Goal: Task Accomplishment & Management: Manage account settings

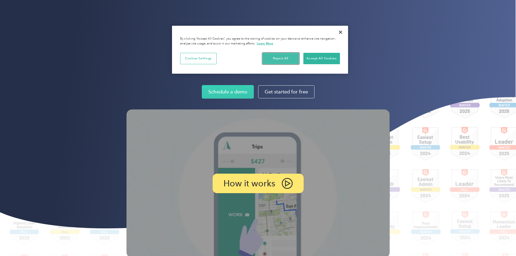
click at [277, 56] on button "Reject All" at bounding box center [280, 58] width 37 height 11
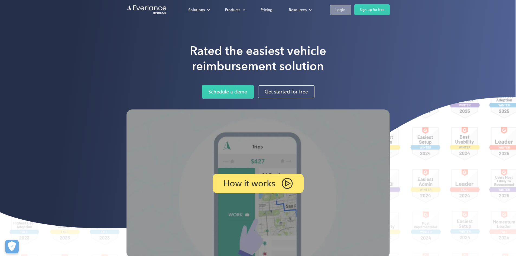
click at [345, 8] on div "Login" at bounding box center [340, 9] width 10 height 7
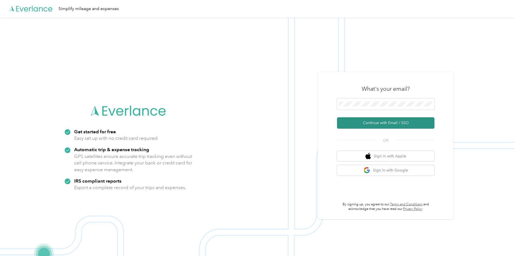
click at [395, 122] on button "Continue with Email / SSO" at bounding box center [385, 122] width 97 height 11
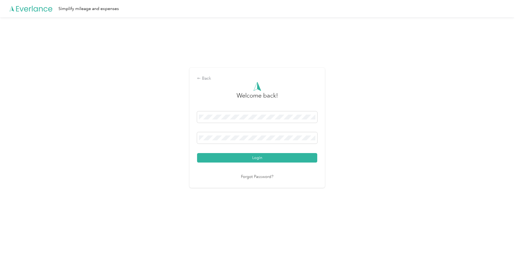
click at [222, 159] on button "Login" at bounding box center [257, 157] width 120 height 9
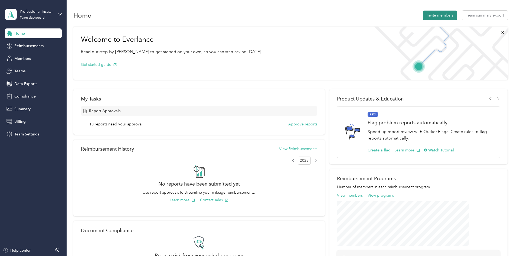
click at [423, 14] on button "Invite members" at bounding box center [440, 15] width 34 height 9
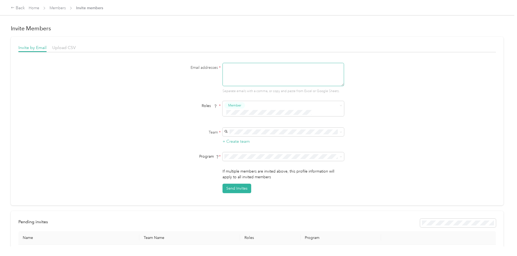
click at [234, 69] on textarea at bounding box center [283, 74] width 122 height 23
type textarea "[EMAIL_ADDRESS][DOMAIN_NAME]"
click at [248, 135] on span "Professional Insurance (Main organization)" at bounding box center [260, 134] width 71 height 5
click at [243, 106] on button "Member" at bounding box center [234, 105] width 21 height 7
click at [243, 105] on button "Member" at bounding box center [234, 105] width 21 height 7
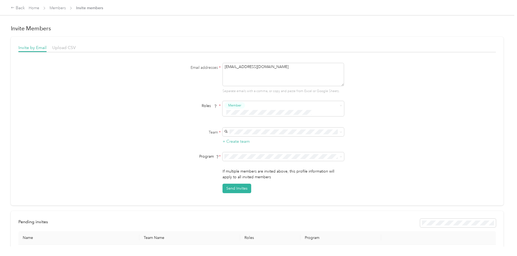
click at [254, 118] on ol "Member Reviewer Manager Limited Manager Super Admin" at bounding box center [283, 134] width 122 height 52
click at [243, 184] on button "Send Invites" at bounding box center [236, 187] width 29 height 9
click at [25, 7] on div "Back" at bounding box center [18, 8] width 14 height 6
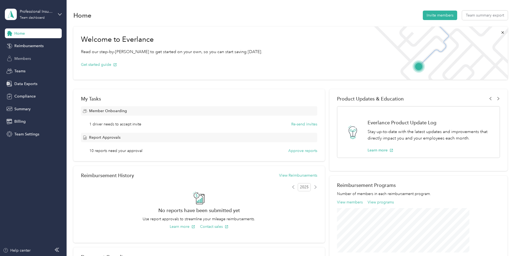
click at [30, 57] on span "Members" at bounding box center [22, 59] width 17 height 6
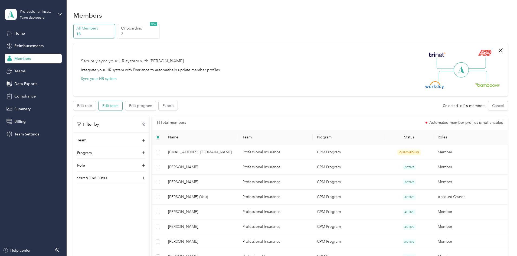
click at [122, 109] on button "Edit team" at bounding box center [111, 105] width 24 height 9
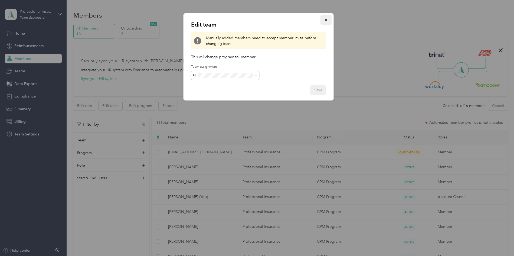
click at [327, 19] on icon "button" at bounding box center [326, 20] width 4 height 4
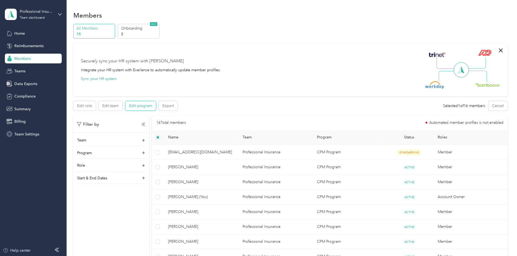
click at [156, 107] on button "Edit program" at bounding box center [140, 105] width 31 height 9
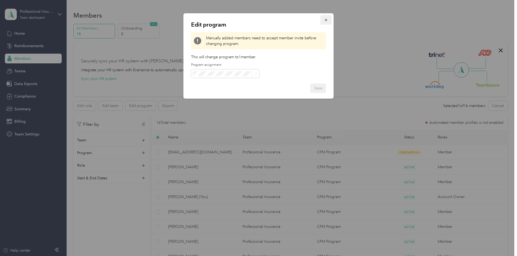
click at [329, 19] on button "button" at bounding box center [325, 19] width 11 height 9
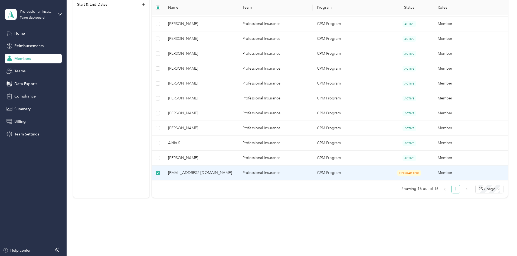
scroll to position [205, 0]
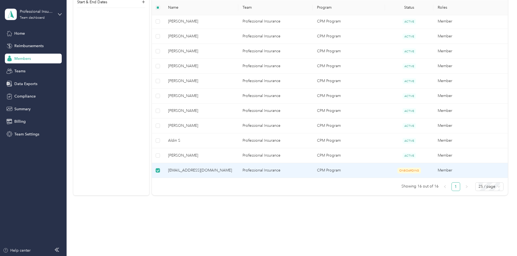
click at [234, 170] on span "[EMAIL_ADDRESS][DOMAIN_NAME]" at bounding box center [201, 170] width 66 height 6
click at [223, 173] on td "[EMAIL_ADDRESS][DOMAIN_NAME]" at bounding box center [201, 170] width 74 height 15
click at [19, 71] on span "Teams" at bounding box center [19, 71] width 11 height 6
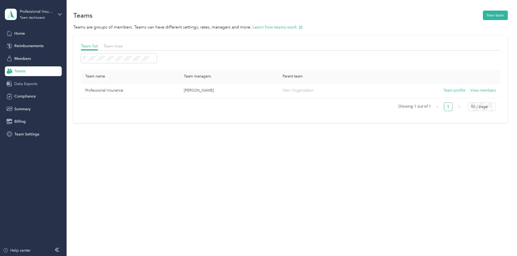
click at [20, 83] on span "Data Exports" at bounding box center [25, 84] width 23 height 6
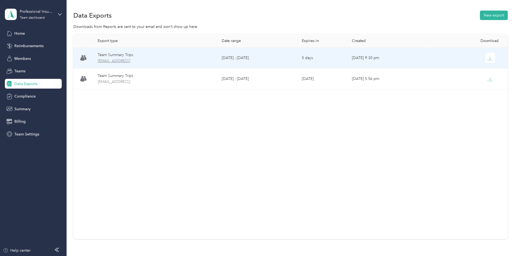
click at [147, 59] on span "[EMAIL_ADDRESS]" at bounding box center [155, 61] width 115 height 6
click at [163, 57] on div "Team Summary Trips" at bounding box center [155, 55] width 115 height 6
click at [165, 63] on span "[EMAIL_ADDRESS]" at bounding box center [155, 61] width 115 height 6
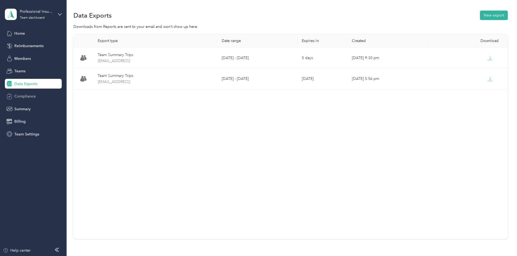
click at [35, 97] on span "Compliance" at bounding box center [24, 96] width 21 height 6
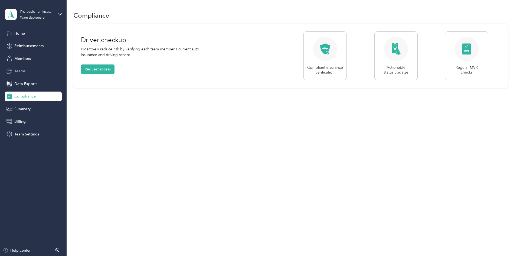
click at [16, 70] on span "Teams" at bounding box center [19, 71] width 11 height 6
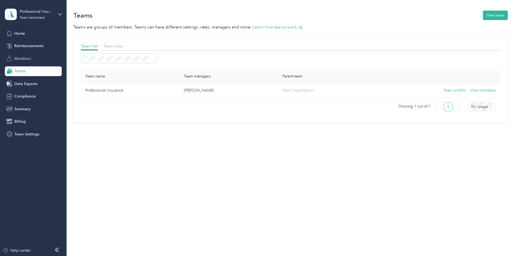
click at [20, 58] on span "Members" at bounding box center [22, 59] width 17 height 6
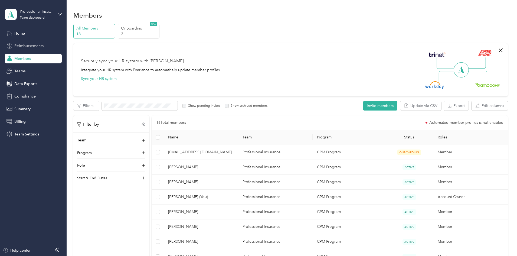
click at [24, 44] on span "Reimbursements" at bounding box center [28, 46] width 29 height 6
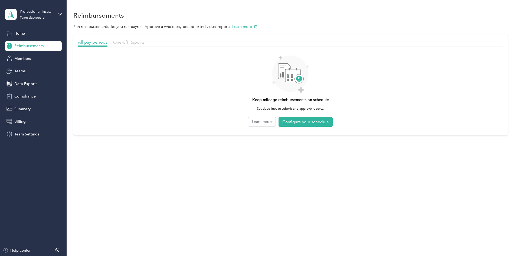
click at [145, 42] on span "One-off Reports" at bounding box center [128, 42] width 31 height 5
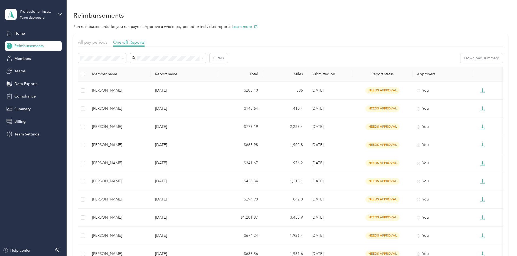
click at [130, 116] on li "Paid" at bounding box center [138, 113] width 48 height 9
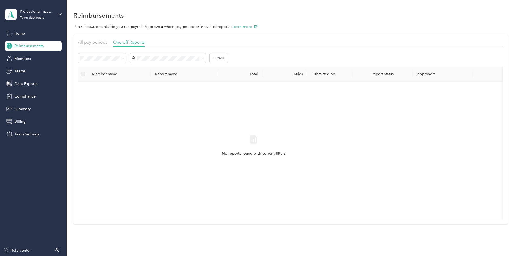
click at [141, 103] on div "Rejected" at bounding box center [138, 106] width 40 height 6
click at [124, 58] on span at bounding box center [122, 58] width 4 height 6
click at [124, 59] on icon at bounding box center [123, 58] width 2 height 2
click at [141, 88] on li "Needs payment" at bounding box center [138, 86] width 48 height 9
click at [124, 59] on icon at bounding box center [123, 58] width 2 height 2
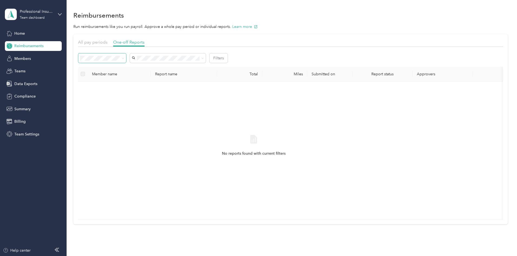
click at [135, 98] on li "Approved" at bounding box center [138, 94] width 48 height 9
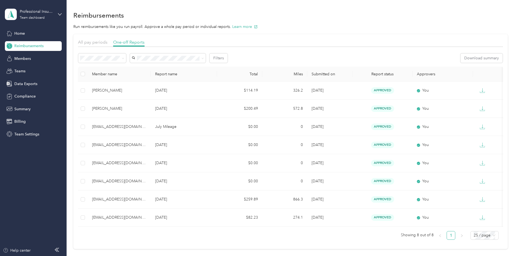
click at [146, 77] on div "Needs approval" at bounding box center [138, 78] width 40 height 6
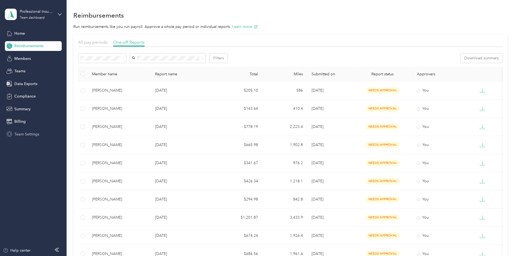
click at [26, 135] on span "Team Settings" at bounding box center [26, 134] width 25 height 6
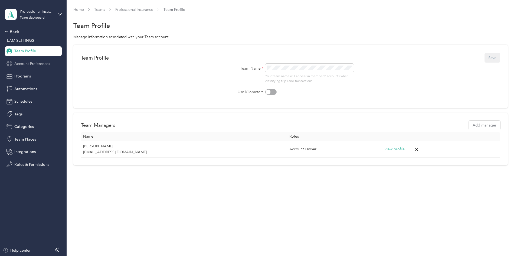
click at [30, 64] on span "Account Preferences" at bounding box center [32, 64] width 36 height 6
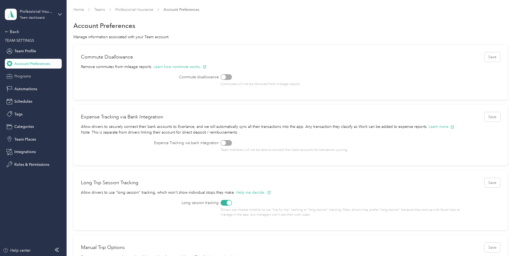
click at [26, 76] on span "Programs" at bounding box center [22, 76] width 17 height 6
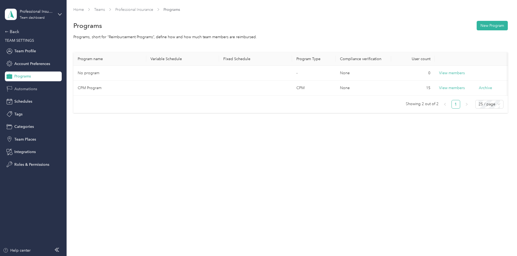
click at [21, 87] on span "Automations" at bounding box center [25, 89] width 23 height 6
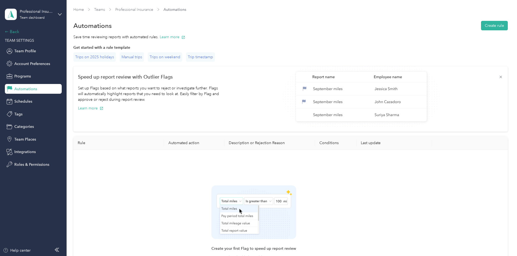
click at [10, 33] on div "Back" at bounding box center [32, 31] width 54 height 6
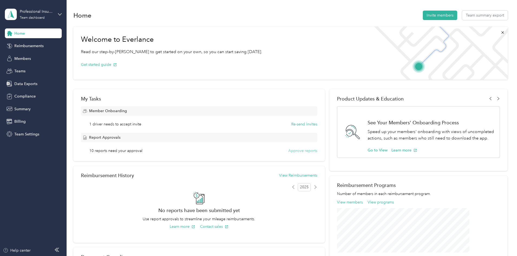
click at [289, 150] on button "Approve reports" at bounding box center [302, 151] width 29 height 6
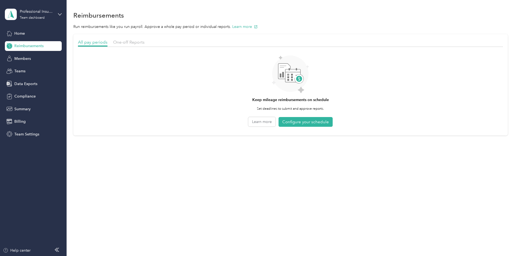
click at [27, 45] on span "Reimbursements" at bounding box center [28, 46] width 29 height 6
click at [22, 57] on span "Members" at bounding box center [22, 59] width 17 height 6
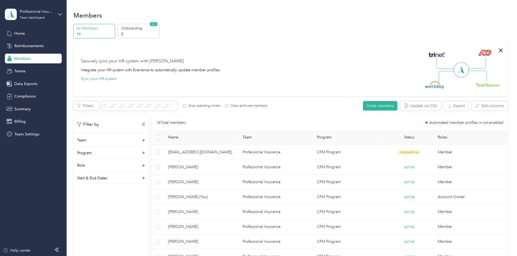
click at [113, 28] on p "All Members" at bounding box center [94, 28] width 37 height 6
click at [107, 178] on p "Start & End Dates" at bounding box center [92, 178] width 30 height 6
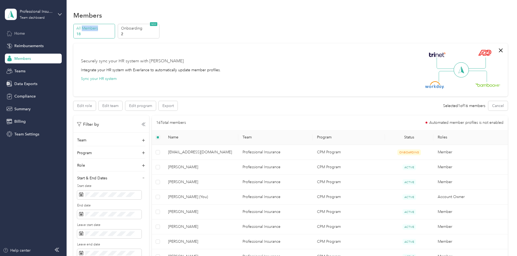
click at [21, 35] on span "Home" at bounding box center [19, 34] width 11 height 6
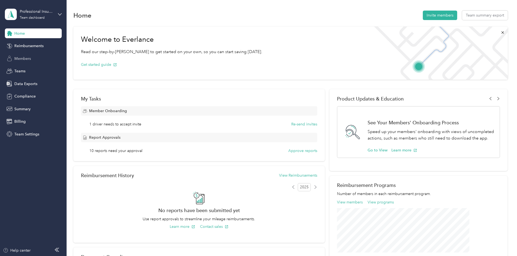
click at [22, 59] on span "Members" at bounding box center [22, 59] width 17 height 6
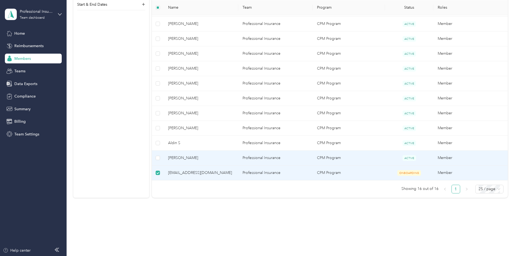
scroll to position [205, 0]
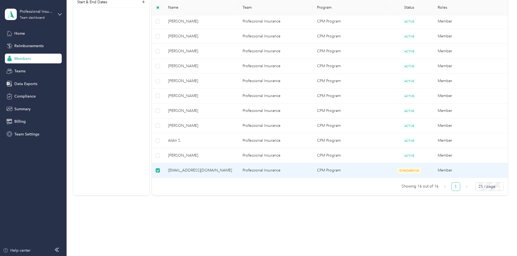
click at [208, 171] on span "[EMAIL_ADDRESS][DOMAIN_NAME]" at bounding box center [201, 170] width 66 height 6
click at [99, 139] on div "All Members 18 Onboarding 2 NEW Securely sync your HR system with Everlance Int…" at bounding box center [290, 9] width 434 height 381
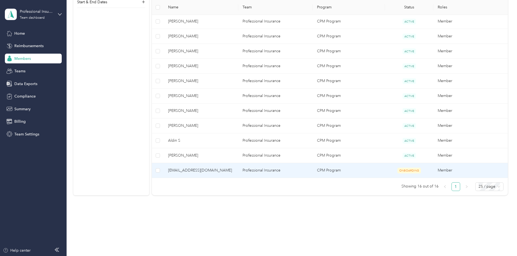
click at [204, 169] on span "[EMAIL_ADDRESS][DOMAIN_NAME]" at bounding box center [201, 170] width 66 height 6
click at [204, 255] on div at bounding box center [257, 256] width 514 height 0
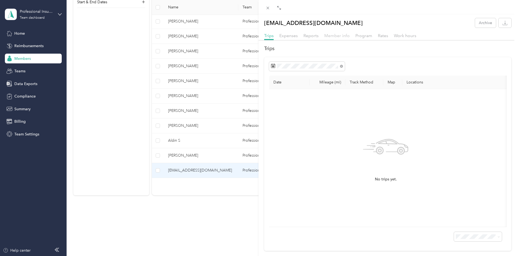
click at [330, 35] on span "Member info" at bounding box center [336, 35] width 25 height 5
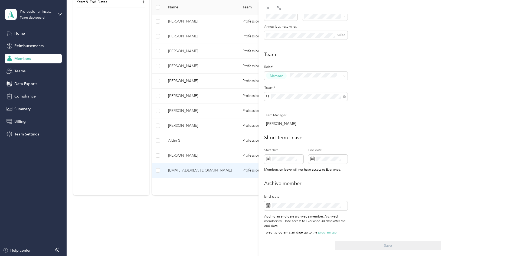
scroll to position [124, 0]
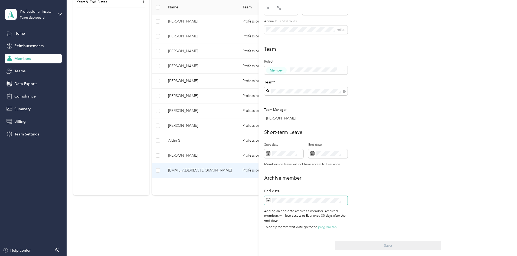
click at [310, 200] on span at bounding box center [305, 200] width 83 height 9
click at [269, 200] on rect at bounding box center [268, 200] width 1 height 1
click at [268, 201] on rect at bounding box center [268, 201] width 1 height 1
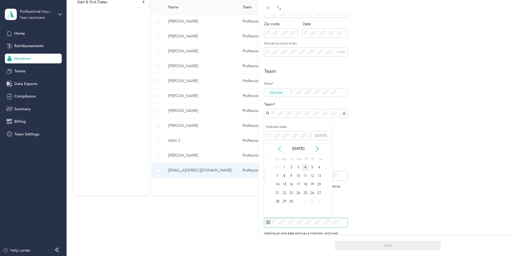
scroll to position [97, 0]
click at [277, 148] on icon at bounding box center [279, 148] width 5 height 5
click at [278, 149] on icon at bounding box center [279, 148] width 3 height 5
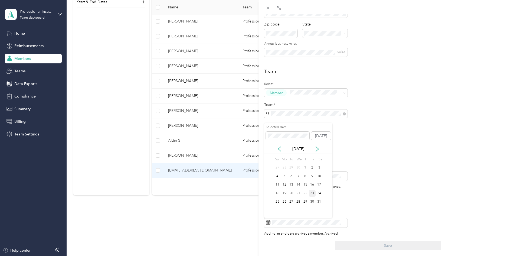
click at [313, 194] on div "23" at bounding box center [312, 193] width 7 height 7
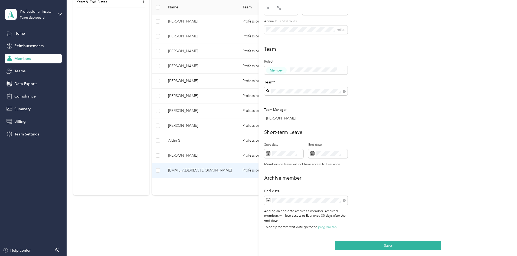
scroll to position [124, 0]
click at [356, 244] on button "Save" at bounding box center [388, 245] width 106 height 9
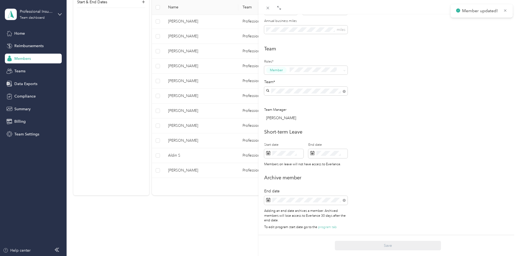
scroll to position [190, 0]
click at [213, 140] on div "This member was archived on [DATE] . To restore their access to Everlance react…" at bounding box center [258, 128] width 517 height 256
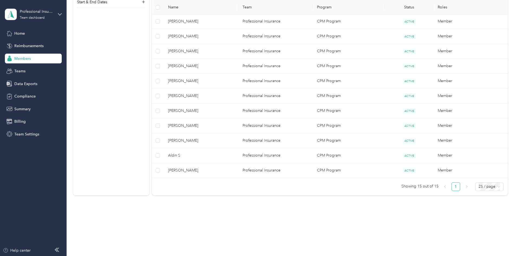
scroll to position [137, 0]
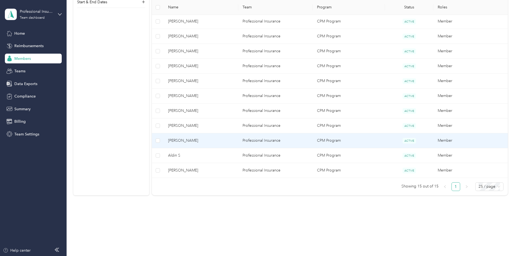
click at [213, 140] on span "[PERSON_NAME]" at bounding box center [201, 140] width 66 height 6
click at [213, 255] on div "Drag to resize Click to close Loading member data" at bounding box center [257, 256] width 514 height 0
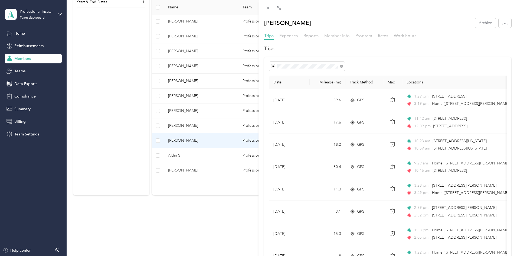
click at [341, 33] on span "Member info" at bounding box center [336, 35] width 25 height 5
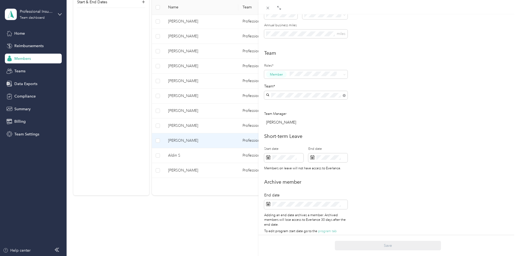
scroll to position [124, 0]
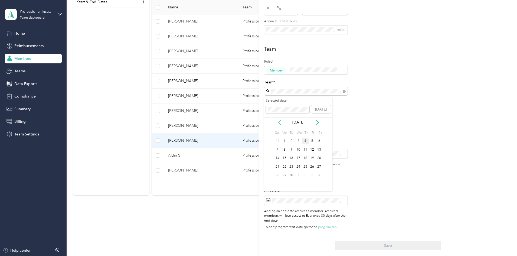
click at [279, 123] on icon at bounding box center [279, 122] width 3 height 5
click at [311, 148] on div "8" at bounding box center [312, 149] width 7 height 7
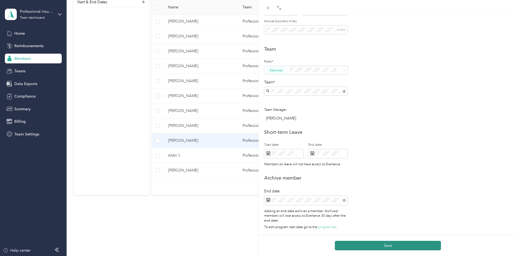
click at [368, 245] on button "Save" at bounding box center [388, 245] width 106 height 9
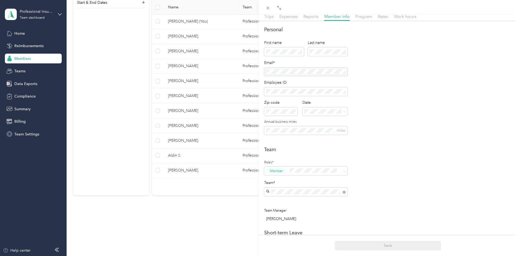
scroll to position [0, 0]
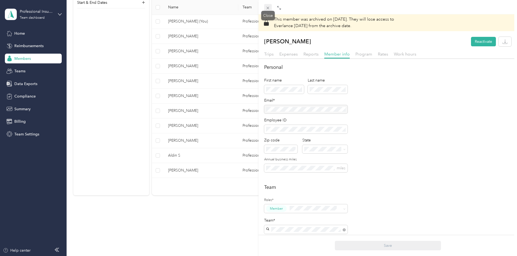
click at [268, 5] on span at bounding box center [268, 8] width 8 height 8
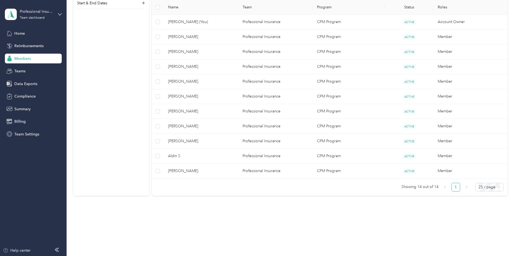
scroll to position [175, 0]
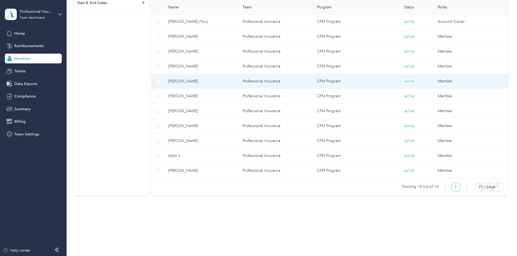
click at [209, 81] on span "[PERSON_NAME]" at bounding box center [201, 81] width 66 height 6
click at [209, 255] on div "Drag to resize Click to close Loading member data" at bounding box center [257, 256] width 514 height 0
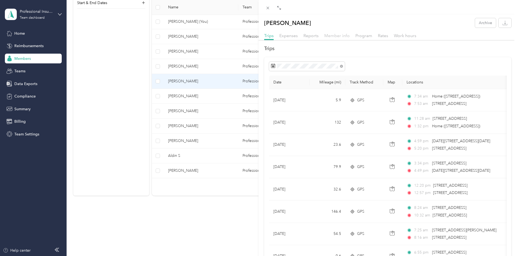
click at [344, 35] on span "Member info" at bounding box center [336, 35] width 25 height 5
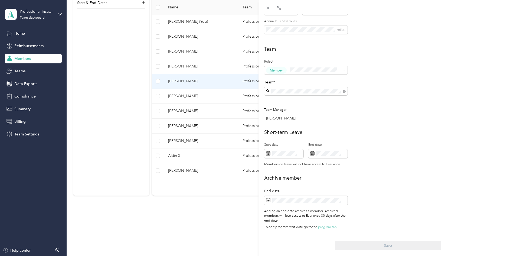
scroll to position [124, 0]
click at [270, 198] on icon at bounding box center [268, 200] width 4 height 4
click at [279, 122] on icon at bounding box center [279, 122] width 5 height 5
click at [316, 124] on icon at bounding box center [316, 122] width 5 height 5
click at [280, 122] on icon at bounding box center [279, 122] width 5 height 5
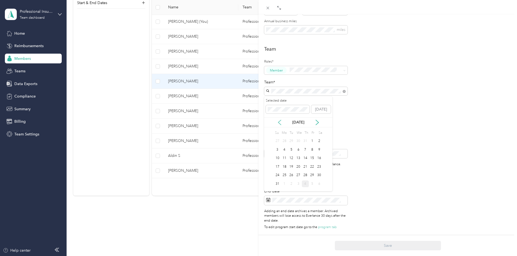
click at [280, 124] on icon at bounding box center [279, 122] width 3 height 5
click at [303, 175] on div "31" at bounding box center [305, 175] width 7 height 7
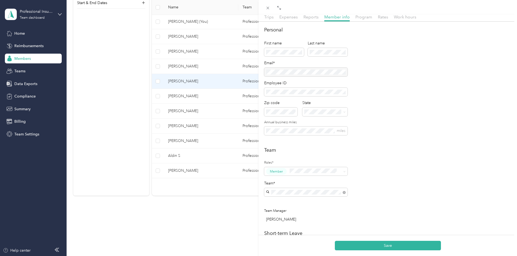
scroll to position [0, 0]
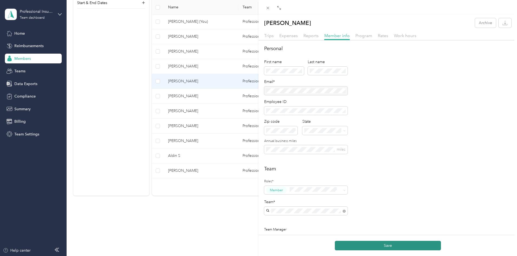
click at [383, 245] on button "Save" at bounding box center [388, 245] width 106 height 9
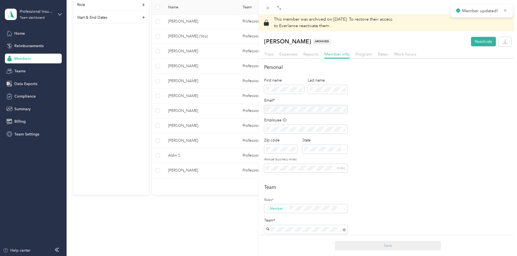
scroll to position [160, 0]
click at [267, 7] on icon at bounding box center [268, 8] width 3 height 3
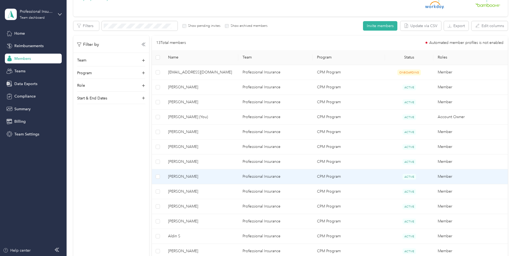
scroll to position [80, 0]
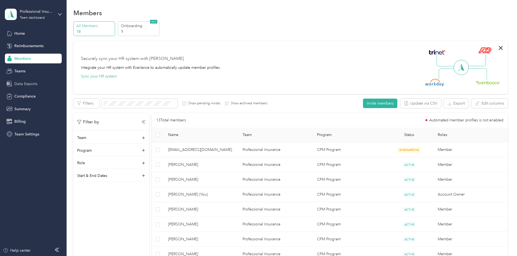
click at [23, 84] on span "Data Exports" at bounding box center [25, 84] width 23 height 6
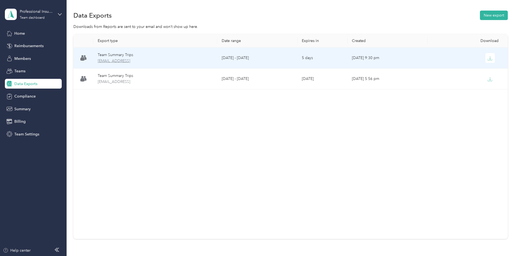
click at [145, 63] on span "[EMAIL_ADDRESS]" at bounding box center [155, 61] width 115 height 6
click at [487, 58] on icon "button" at bounding box center [489, 58] width 5 height 5
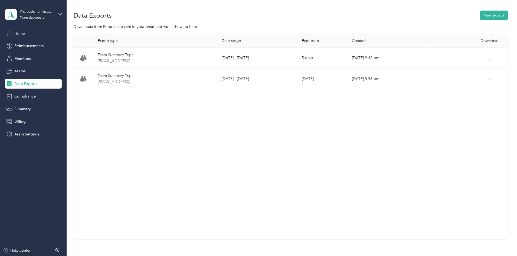
click at [24, 35] on span "Home" at bounding box center [19, 34] width 11 height 6
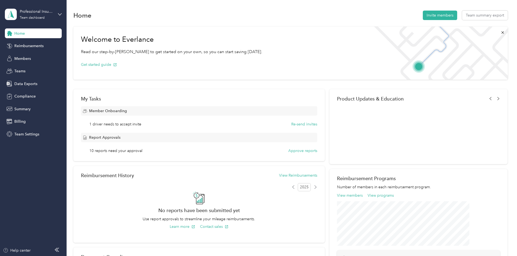
click at [15, 35] on span "Home" at bounding box center [19, 34] width 11 height 6
